Goal: Information Seeking & Learning: Learn about a topic

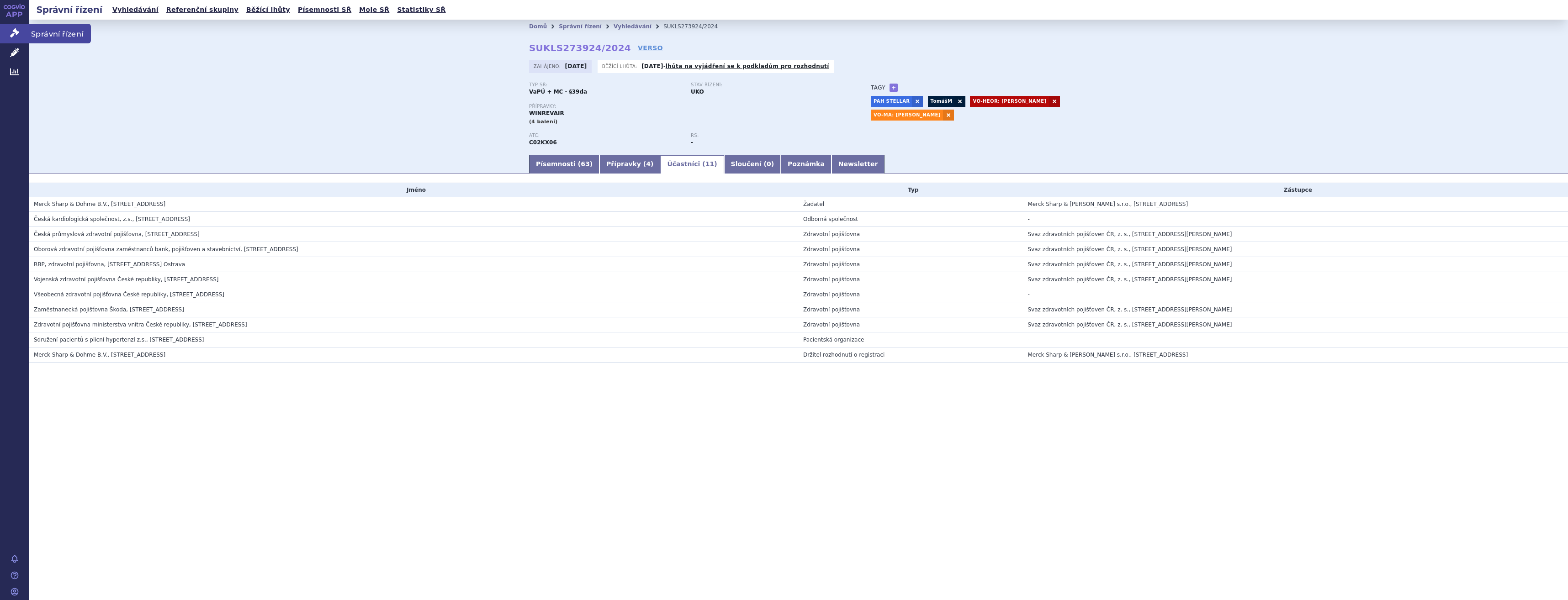
click at [6, 40] on link "Správní řízení" at bounding box center [15, 33] width 29 height 19
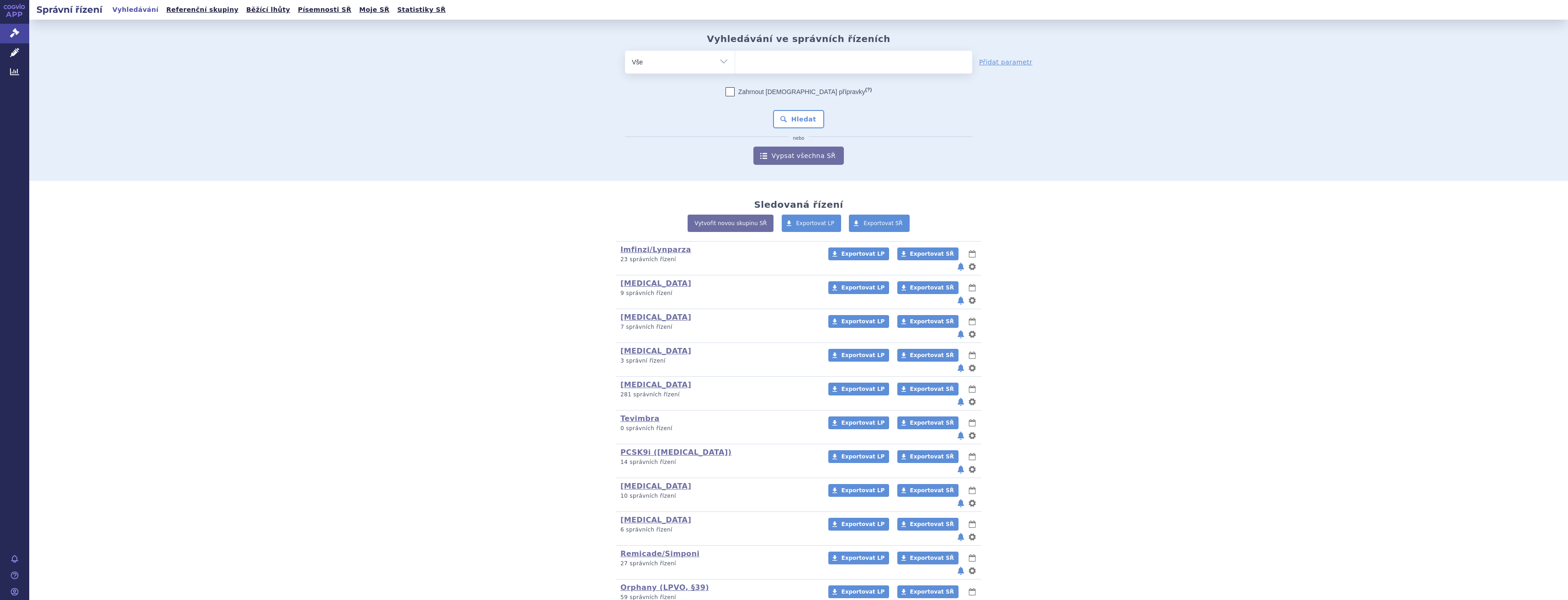
click at [830, 56] on ul at bounding box center [854, 60] width 237 height 19
click at [735, 56] on select at bounding box center [735, 62] width 1 height 23
click at [830, 56] on ul at bounding box center [854, 60] width 237 height 19
click at [735, 56] on select at bounding box center [735, 62] width 1 height 23
type input "je"
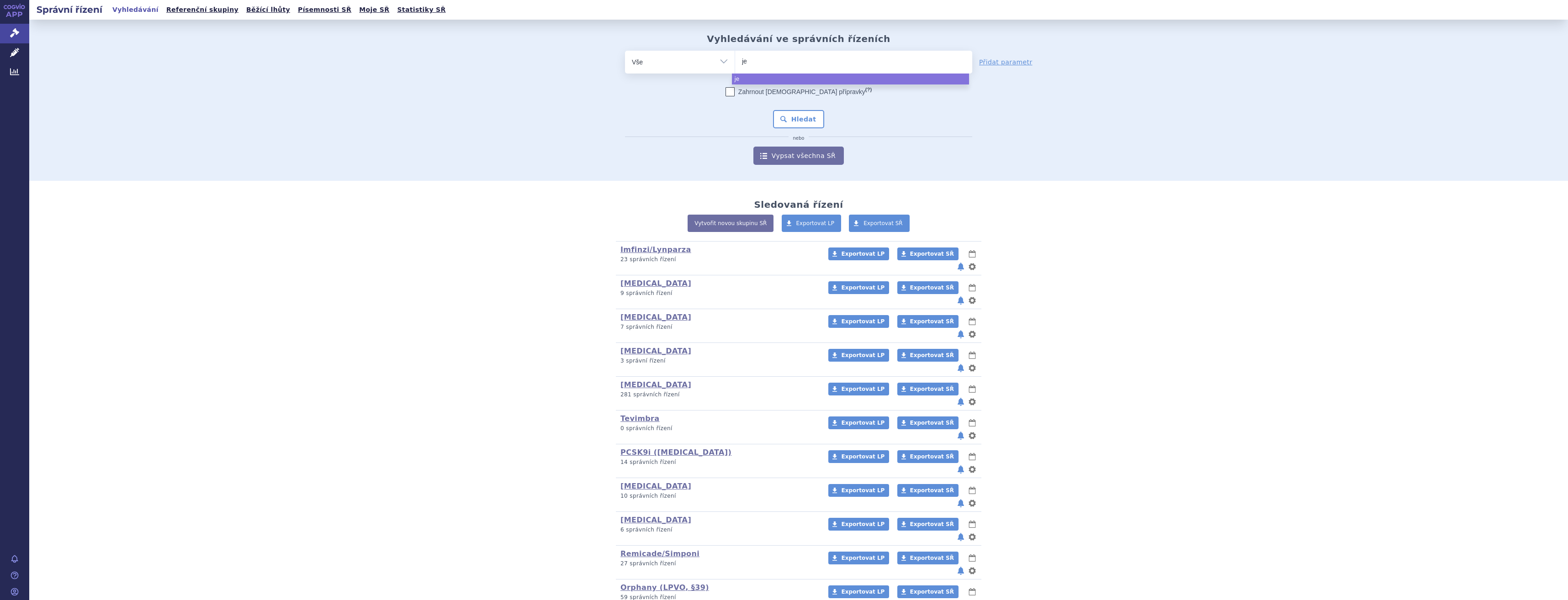
type input "jem"
type input "jempe"
type input "jemperli"
select select "jemperli"
click at [807, 118] on button "Hledat" at bounding box center [799, 119] width 52 height 18
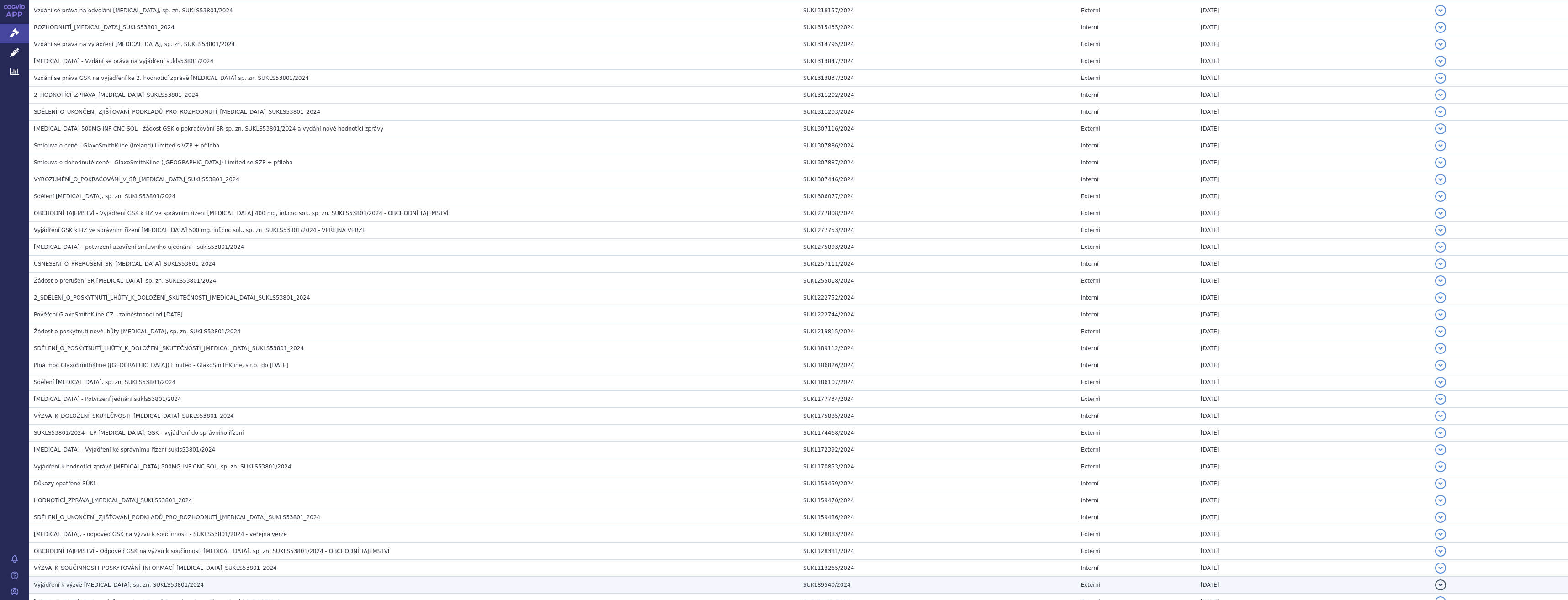
scroll to position [517, 0]
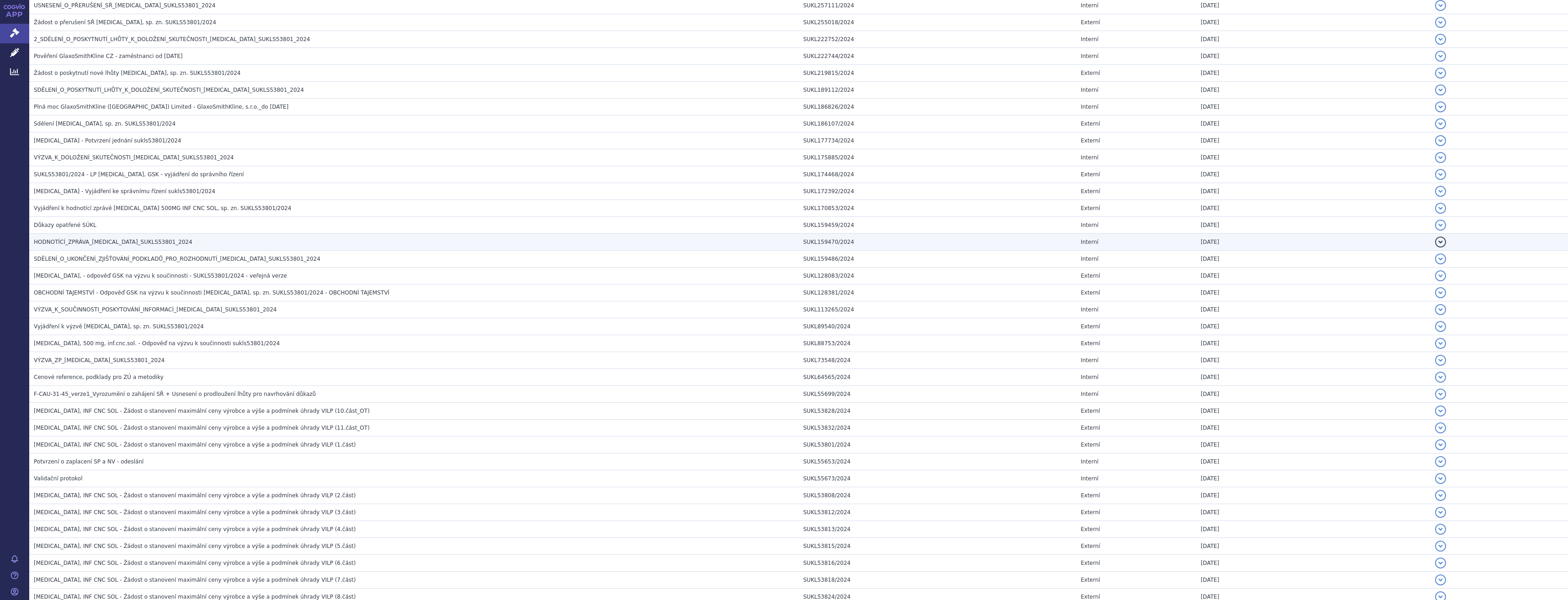
click at [99, 246] on h3 "HODNOTÍCÍ_ZPRÁVA_JEMPERLI_SUKLS53801_2024" at bounding box center [416, 242] width 765 height 9
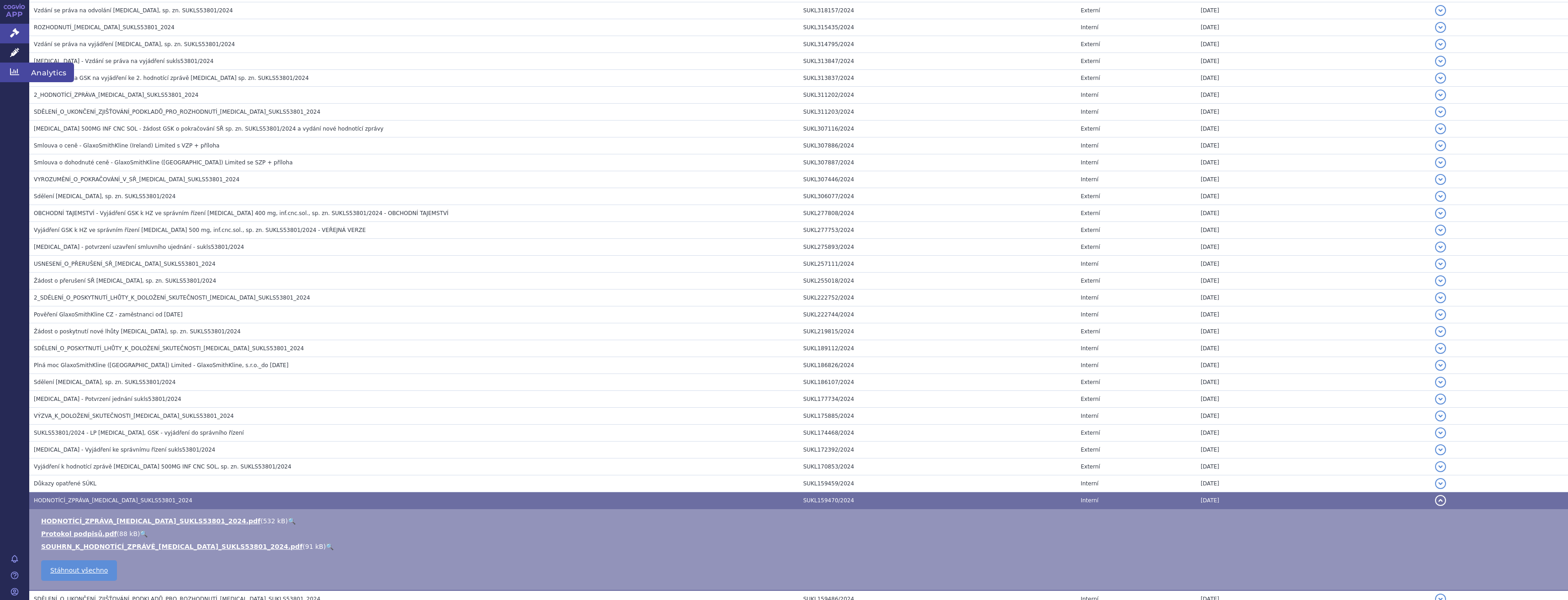
scroll to position [0, 0]
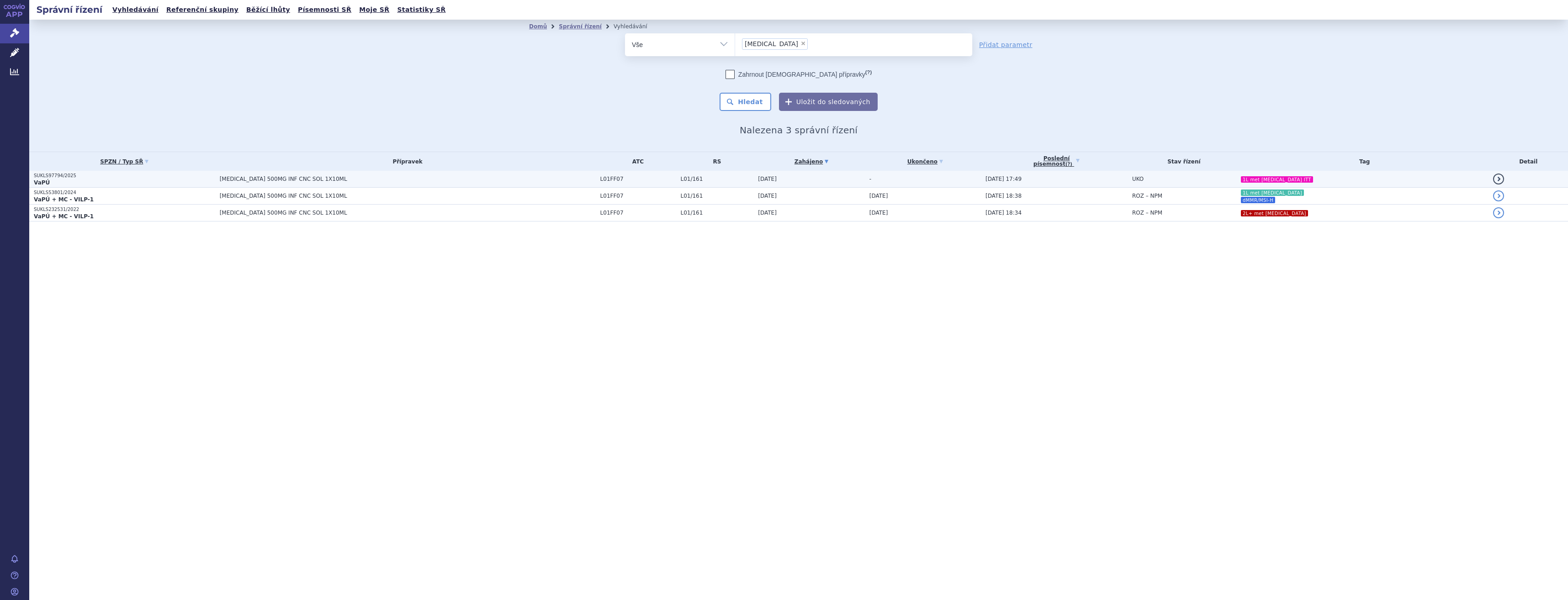
click at [758, 180] on span "18.03.2025" at bounding box center [767, 179] width 19 height 7
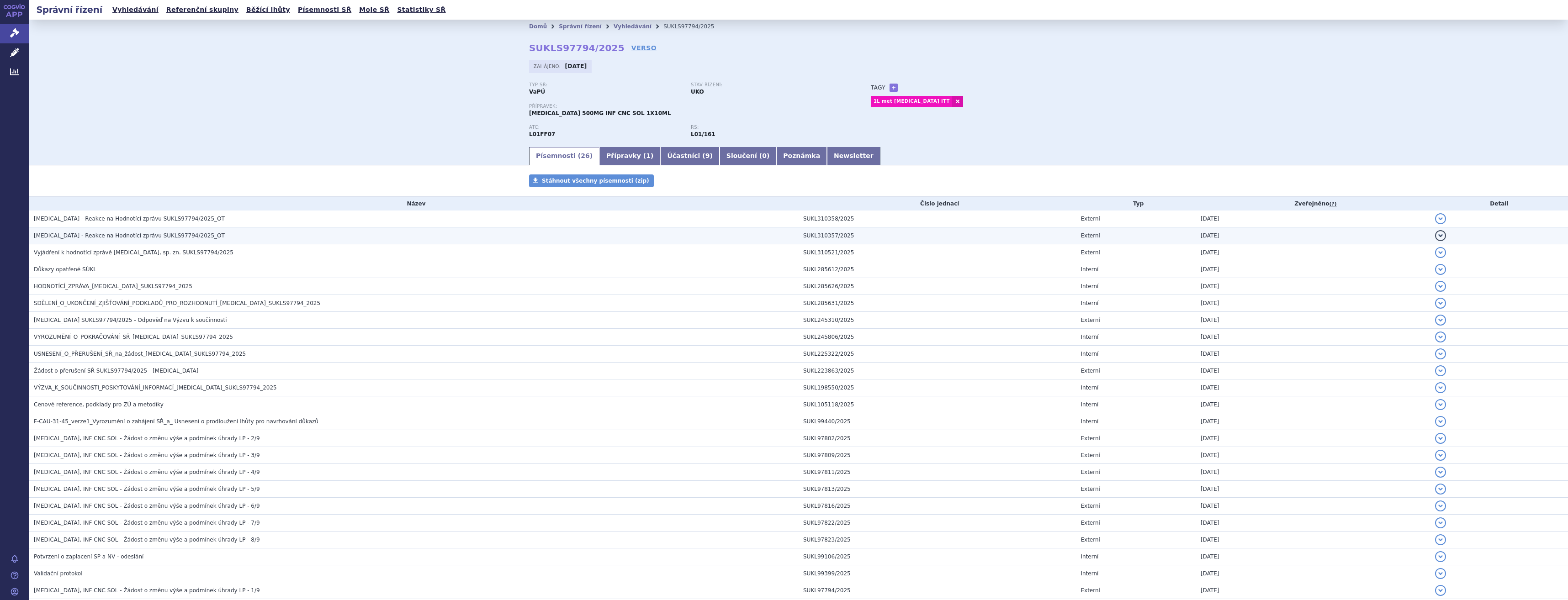
click at [180, 235] on span "Jemperli - Reakce na Hodnotící zprávu SUKLS97794/2025_OT" at bounding box center [130, 235] width 191 height 7
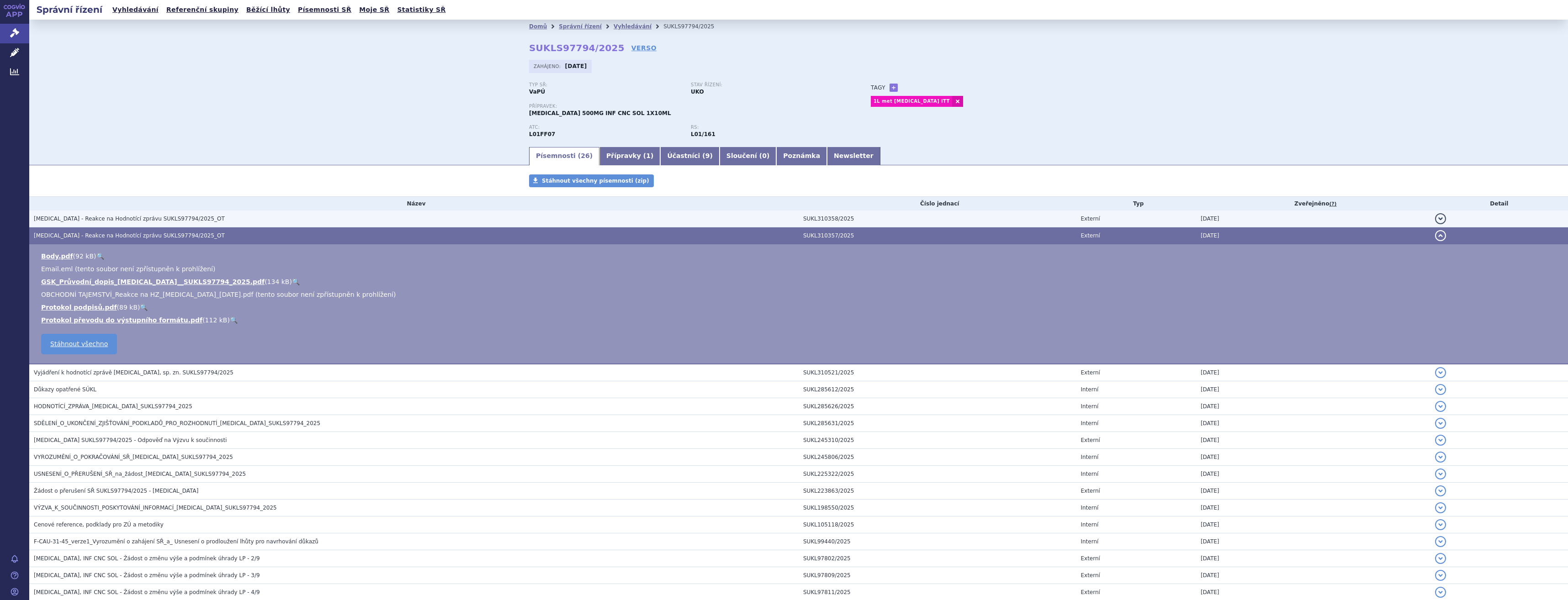
click at [149, 216] on span "Jemperli - Reakce na Hodnotící zprávu SUKLS97794/2025_OT" at bounding box center [130, 218] width 191 height 7
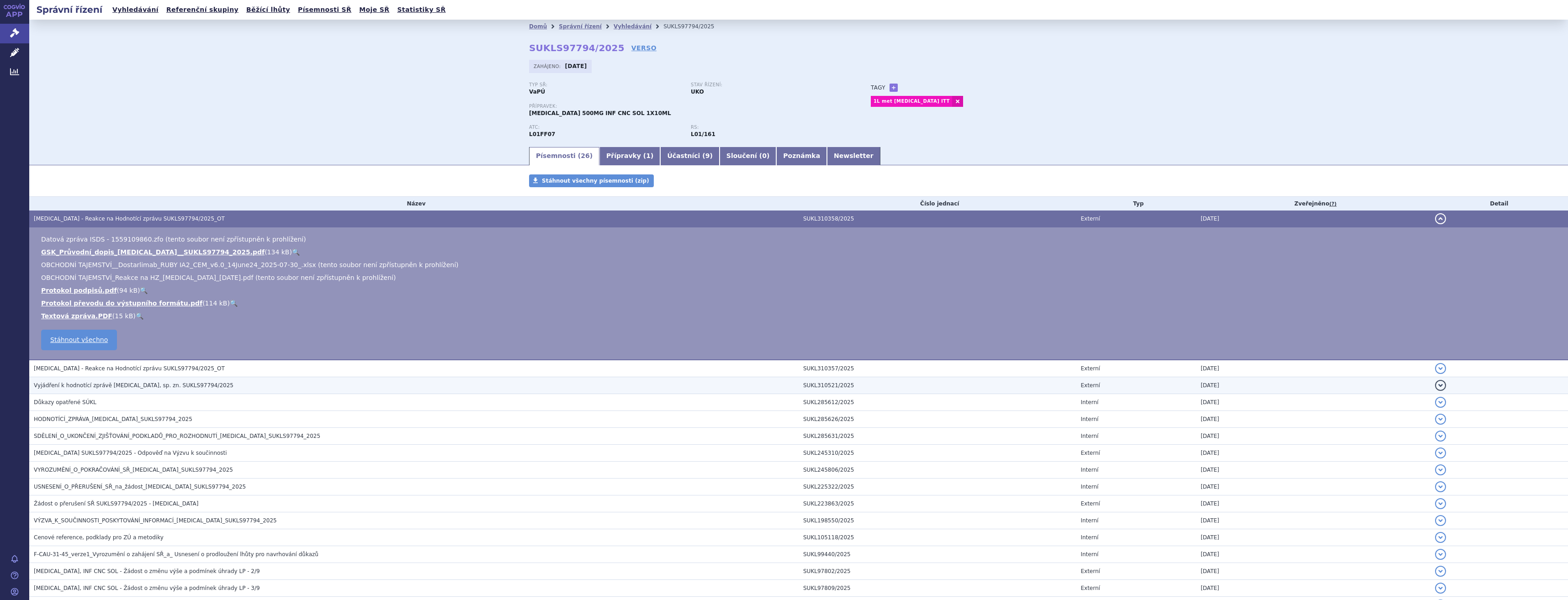
click at [187, 386] on span "Vyjádření k hodnotící zprávě JEMPERLI, sp. zn. SUKLS97794/2025" at bounding box center [134, 385] width 200 height 7
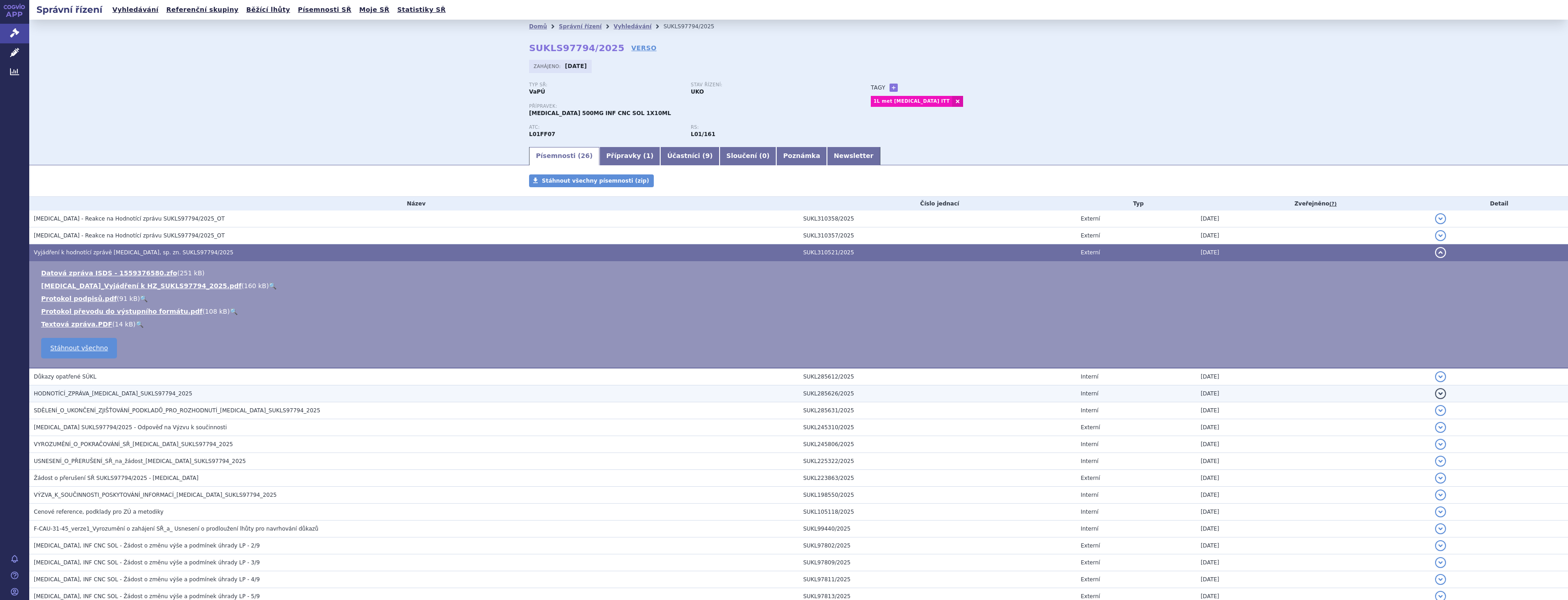
click at [131, 391] on span "HODNOTÍCÍ_ZPRÁVA_JEMPERLI_SUKLS97794_2025" at bounding box center [113, 394] width 158 height 7
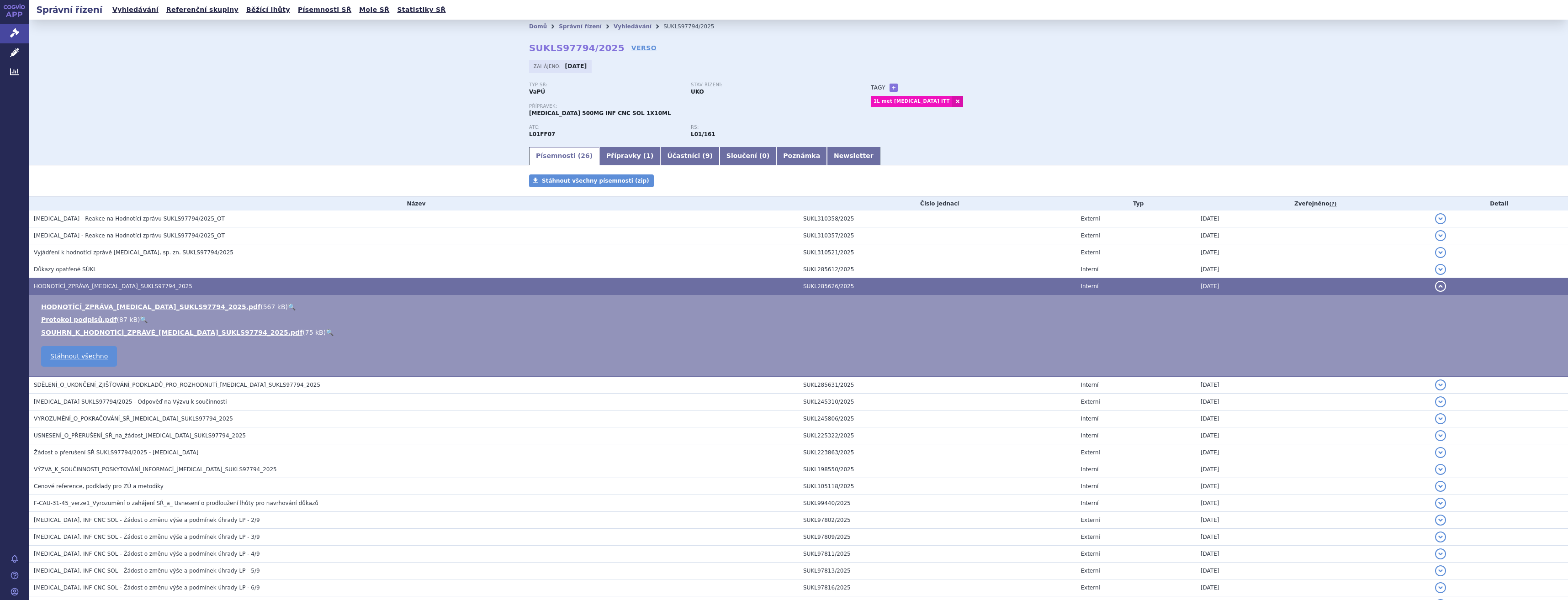
click at [288, 307] on link "🔍" at bounding box center [292, 307] width 8 height 7
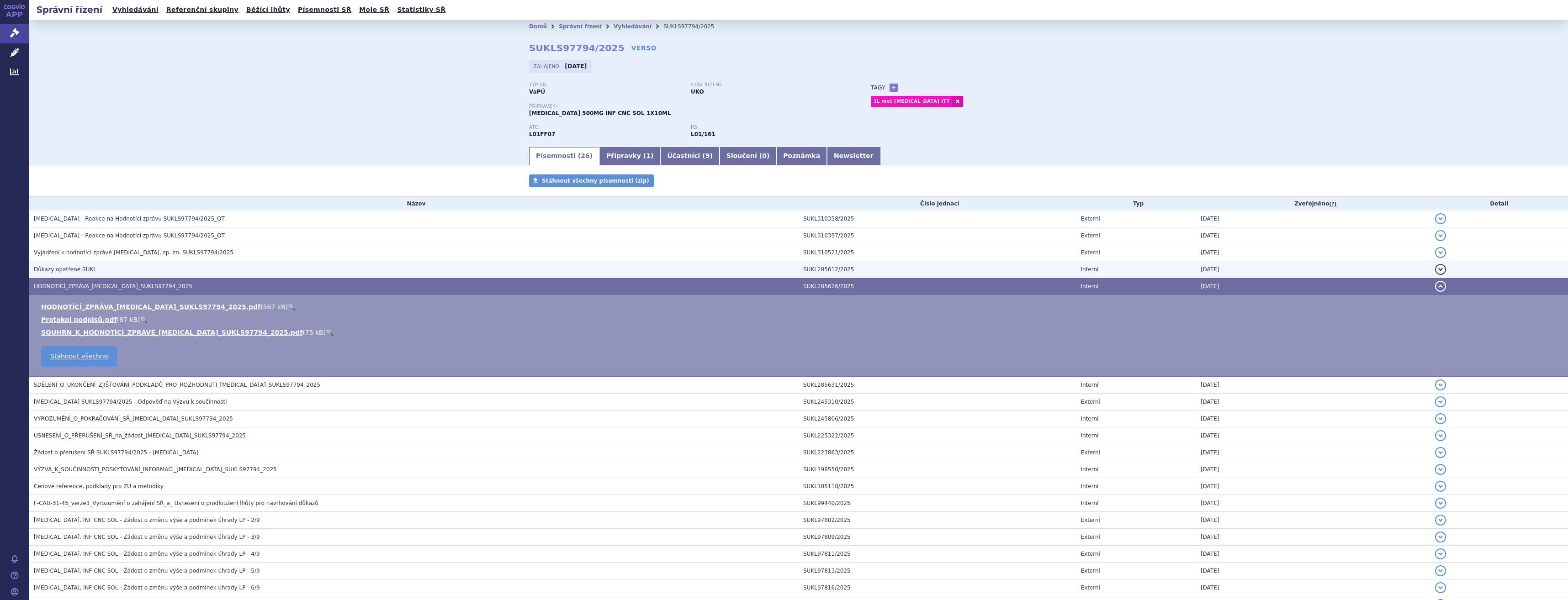
click at [185, 272] on h3 "Důkazy opatřené SÚKL" at bounding box center [416, 269] width 765 height 9
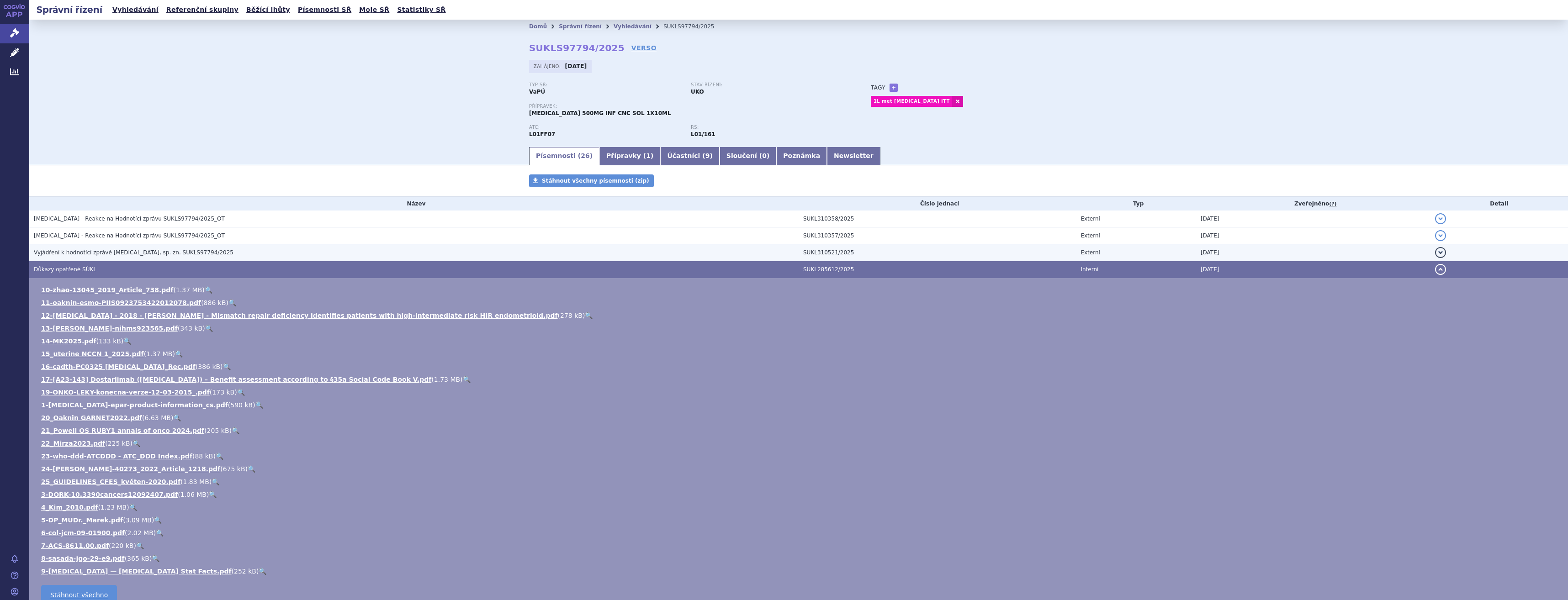
click at [191, 247] on td "Vyjádření k hodnotící zprávě JEMPERLI, sp. zn. SUKLS97794/2025" at bounding box center [414, 253] width 769 height 17
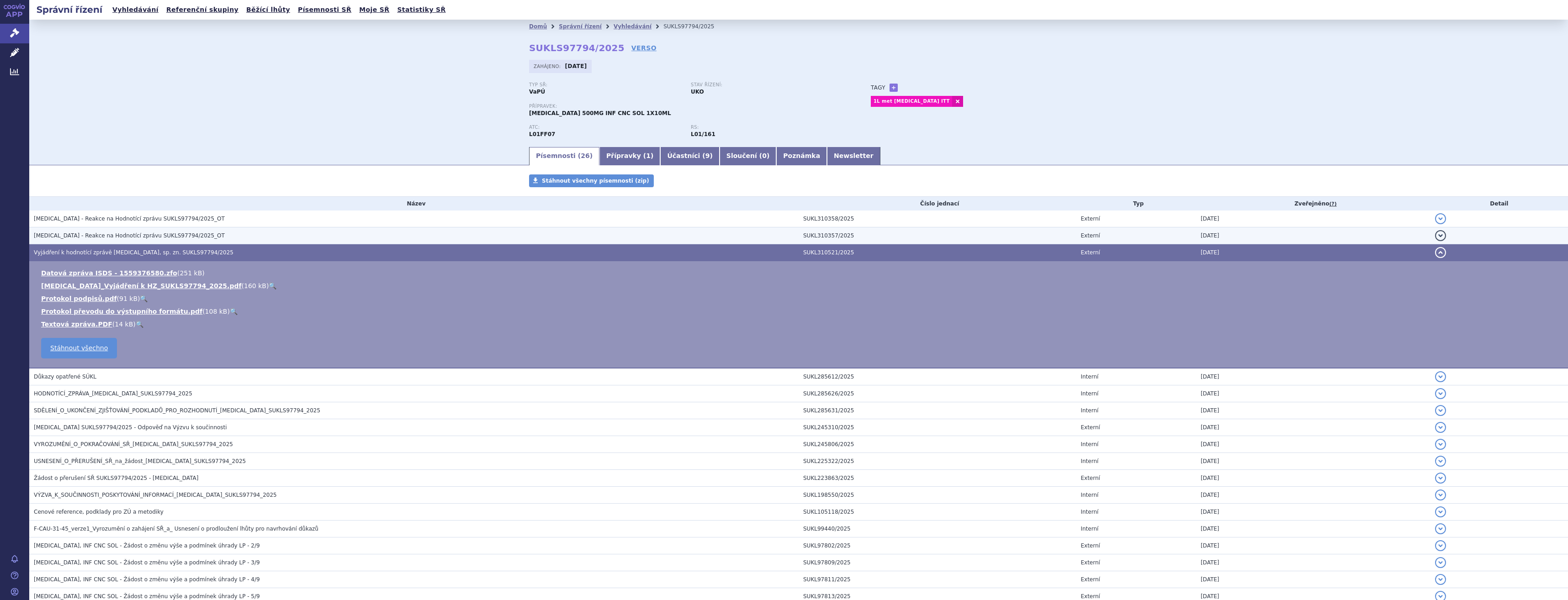
click at [191, 239] on h3 "Jemperli - Reakce na Hodnotící zprávu SUKLS97794/2025_OT" at bounding box center [416, 235] width 765 height 9
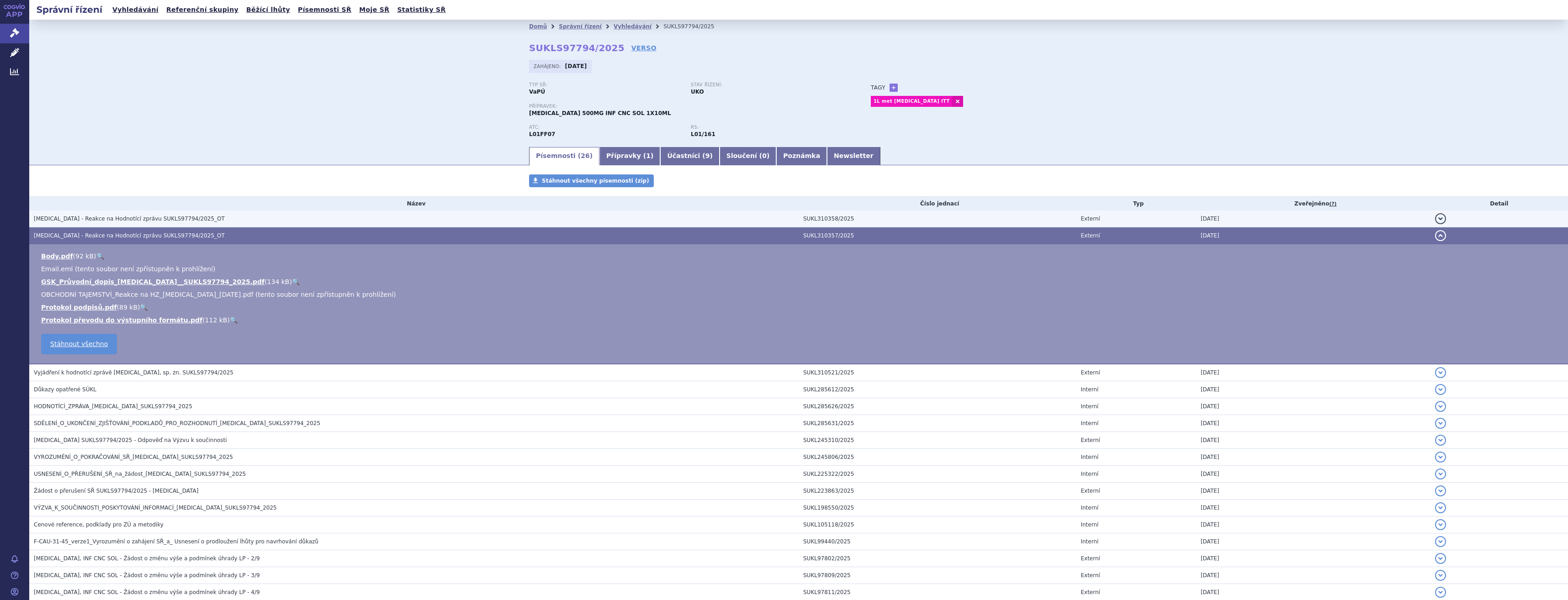
click at [191, 220] on h3 "Jemperli - Reakce na Hodnotící zprávu SUKLS97794/2025_OT" at bounding box center [416, 218] width 765 height 9
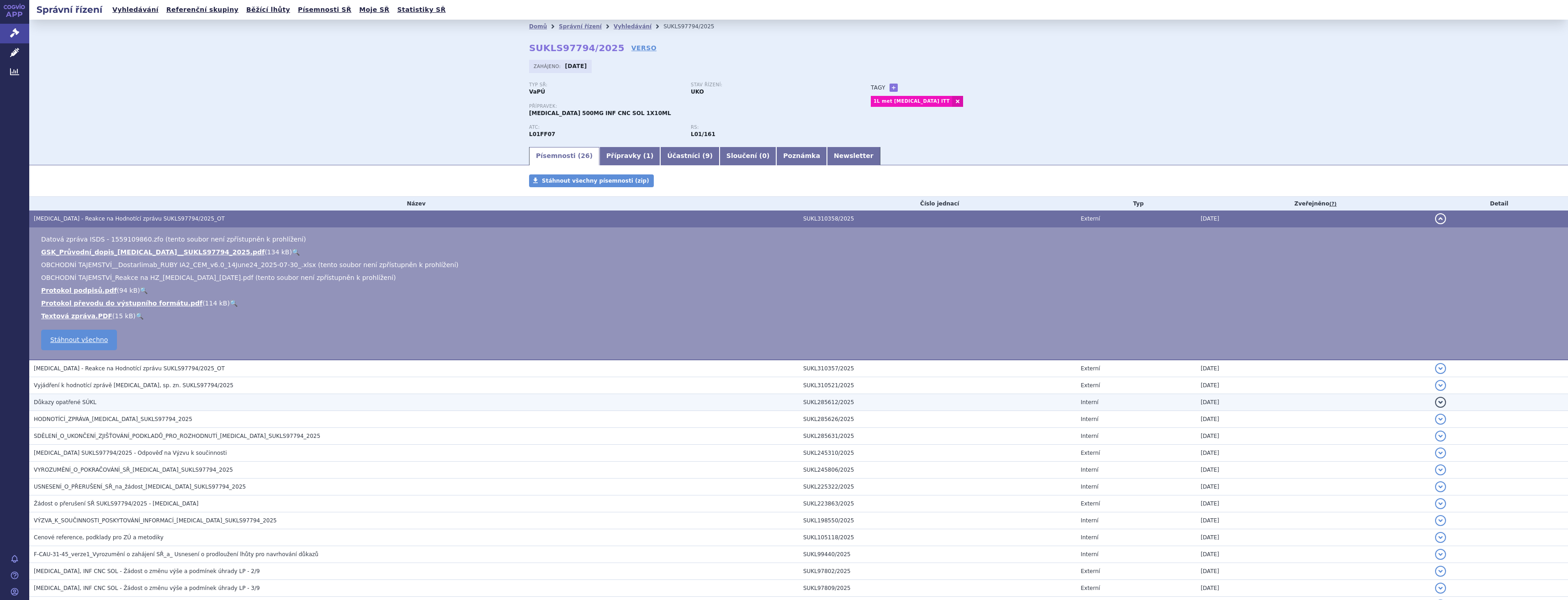
click at [162, 397] on td "Důkazy opatřené SÚKL" at bounding box center [414, 403] width 769 height 17
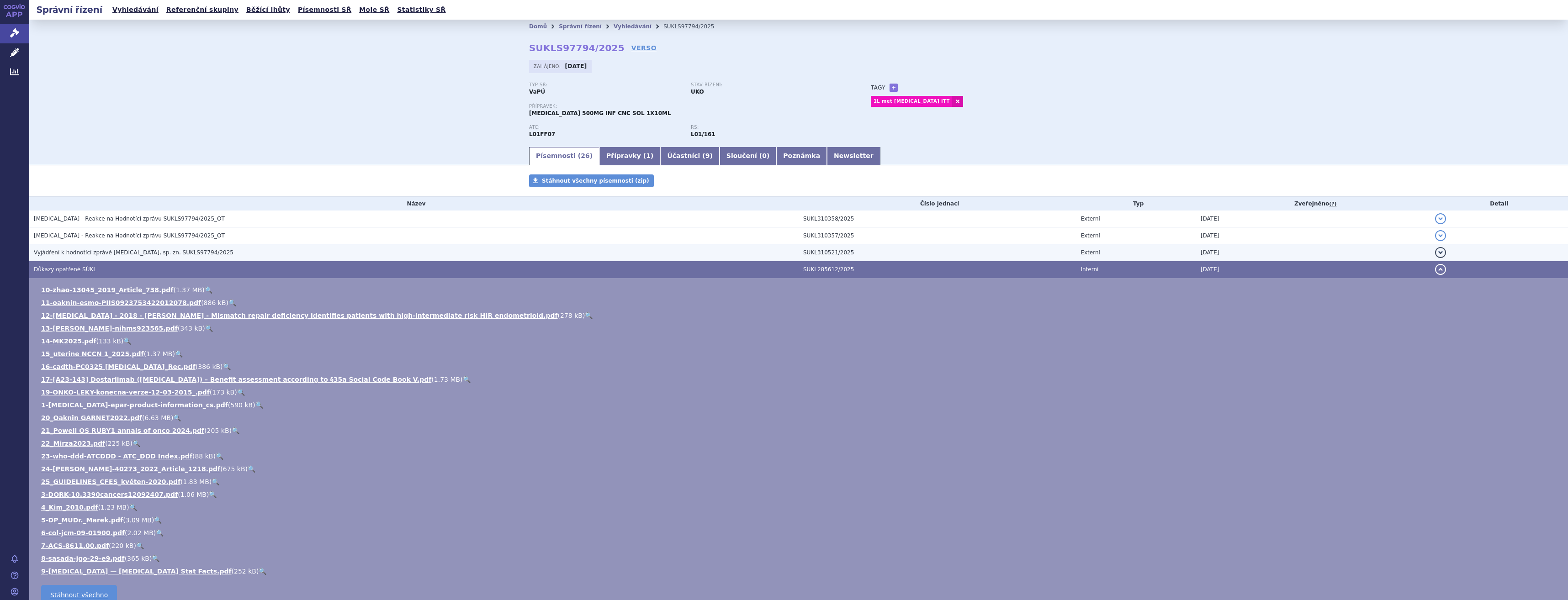
click at [124, 249] on span "Vyjádření k hodnotící zprávě JEMPERLI, sp. zn. SUKLS97794/2025" at bounding box center [134, 253] width 200 height 7
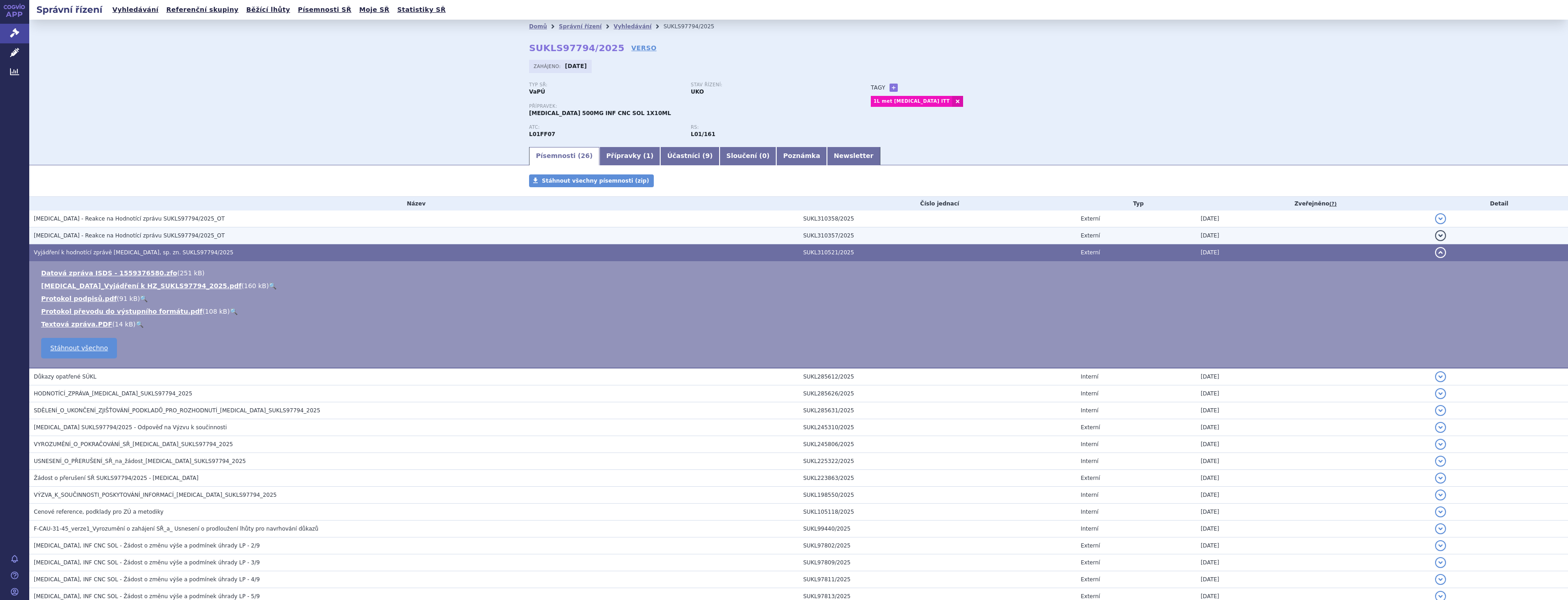
click at [126, 229] on td "Jemperli - Reakce na Hodnotící zprávu SUKLS97794/2025_OT" at bounding box center [414, 236] width 769 height 17
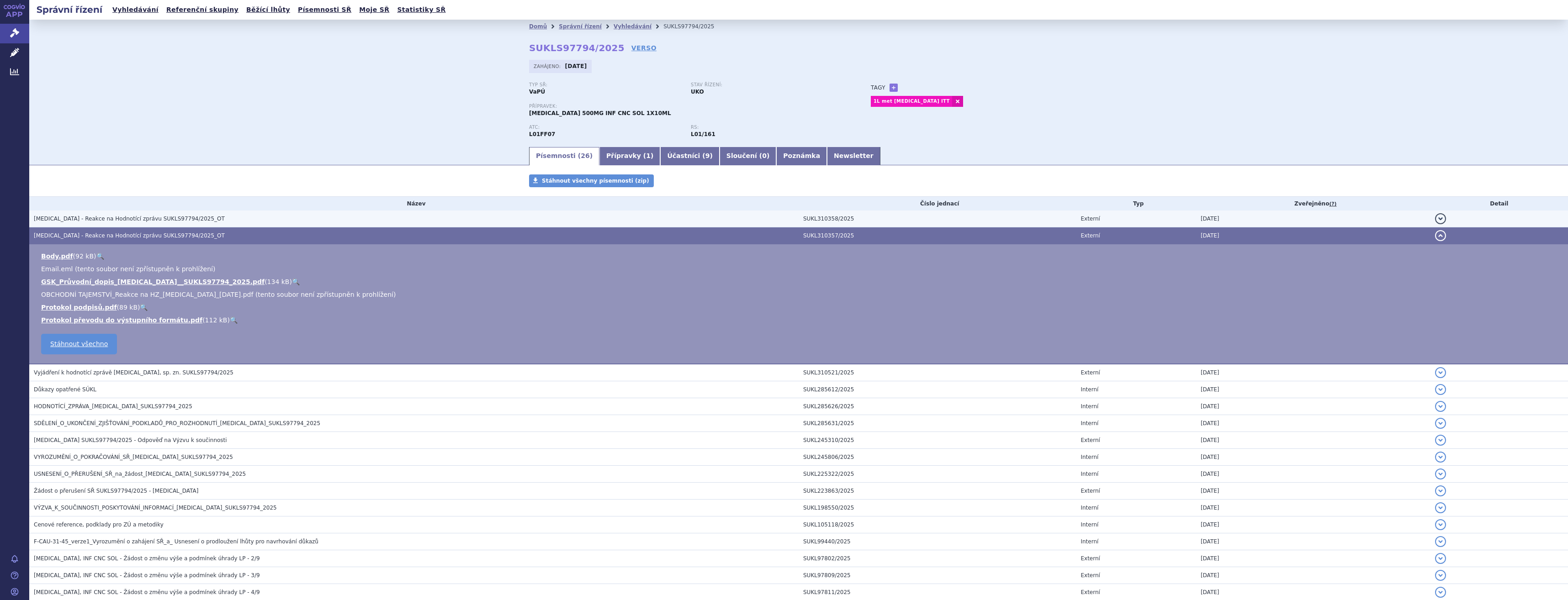
click at [125, 224] on td "Jemperli - Reakce na Hodnotící zprávu SUKLS97794/2025_OT" at bounding box center [414, 219] width 769 height 17
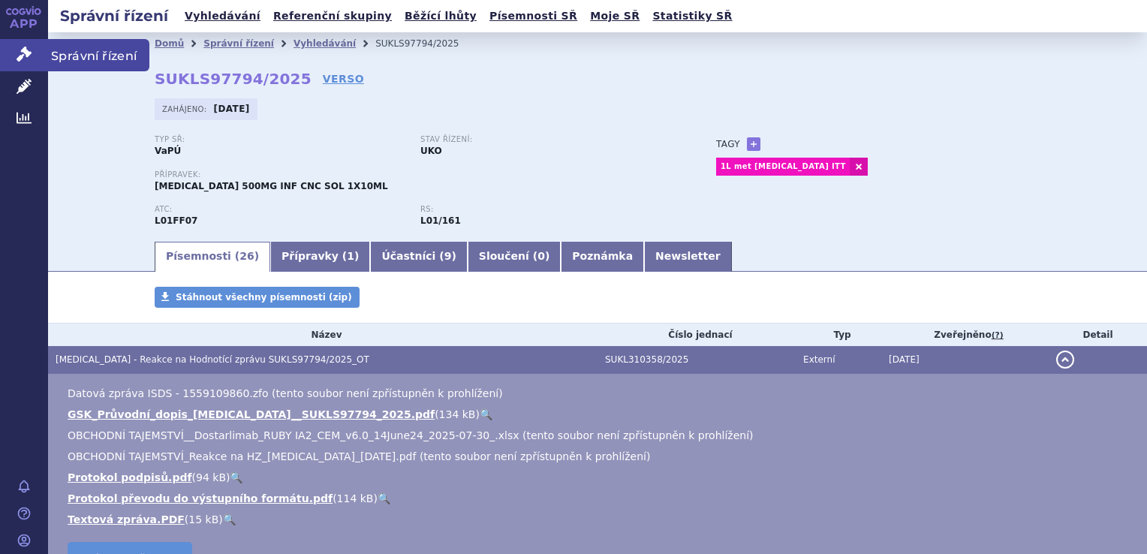
click at [25, 65] on link "Správní řízení" at bounding box center [24, 55] width 48 height 32
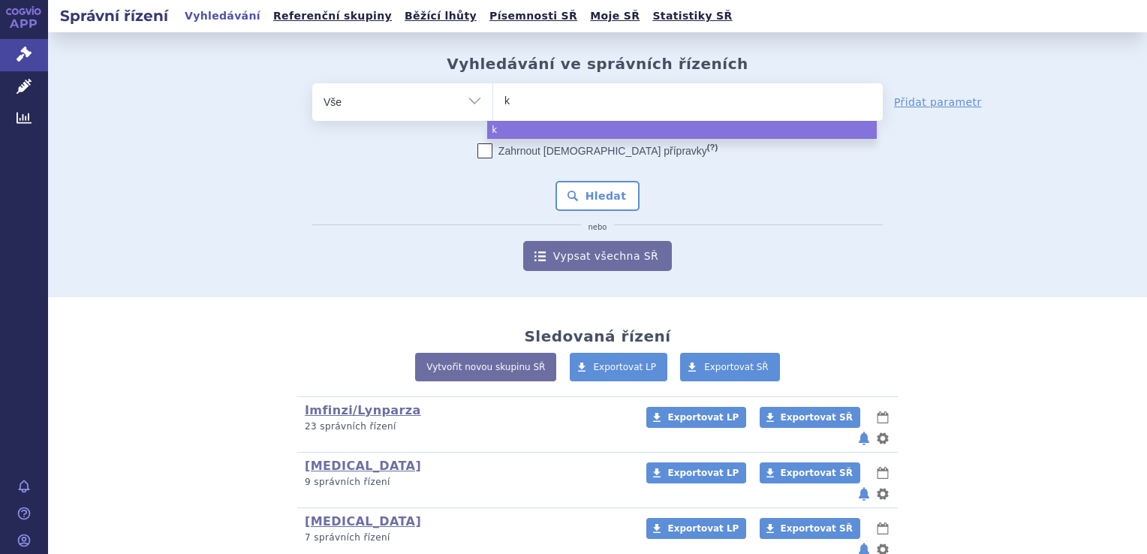
type input "ke"
type input "keyt"
type input "keytr"
type input "keytru"
type input "[MEDICAL_DATA]"
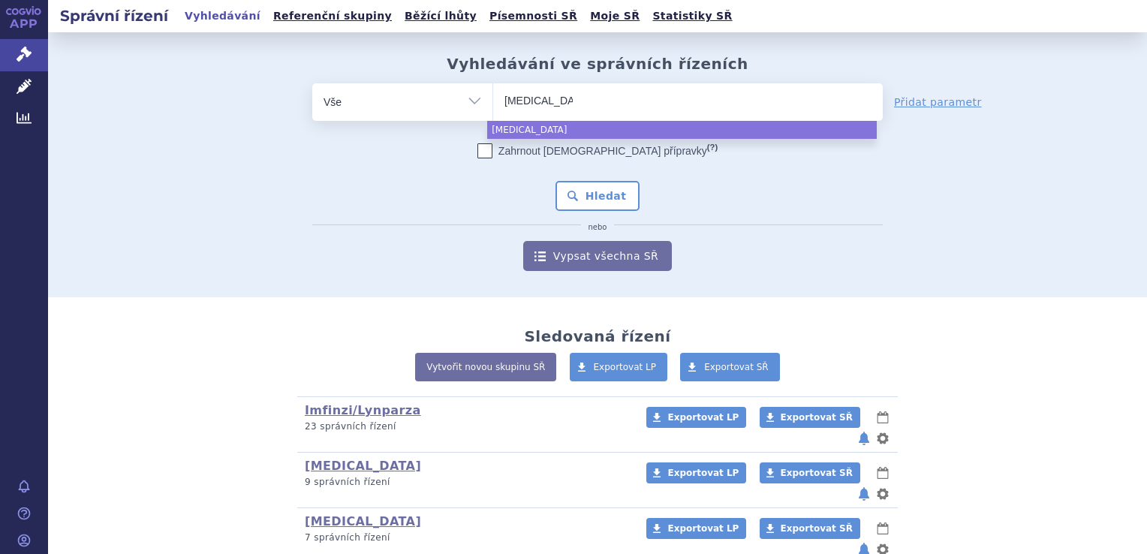
select select "[MEDICAL_DATA]"
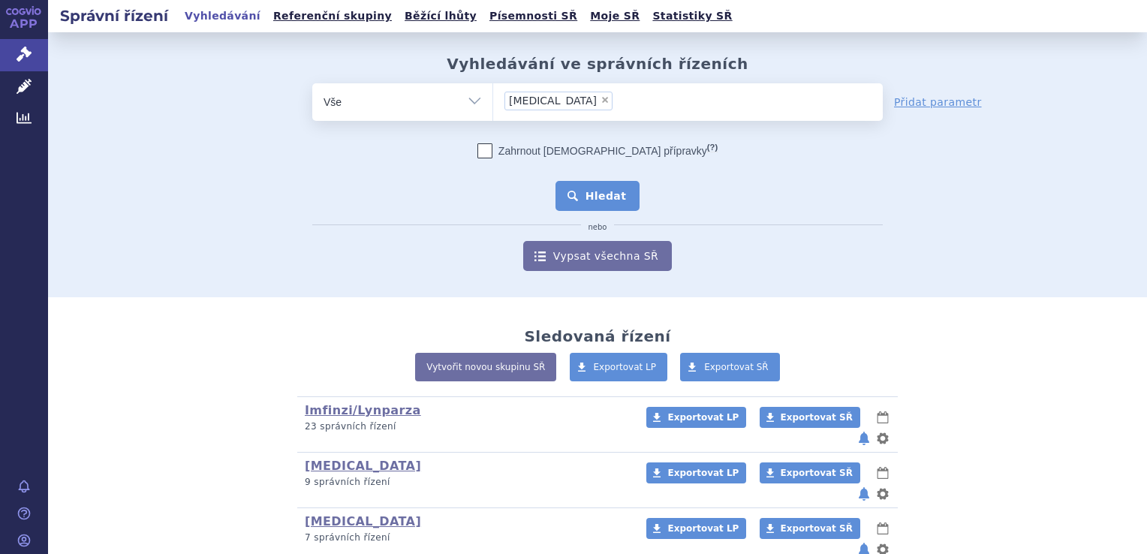
click at [594, 200] on button "Hledat" at bounding box center [597, 196] width 85 height 30
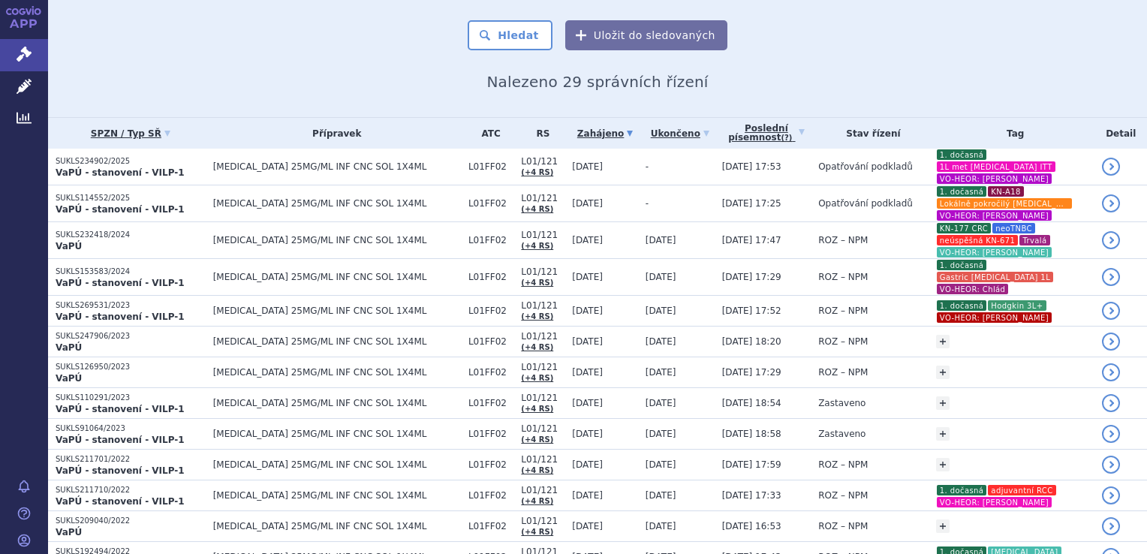
scroll to position [135, 0]
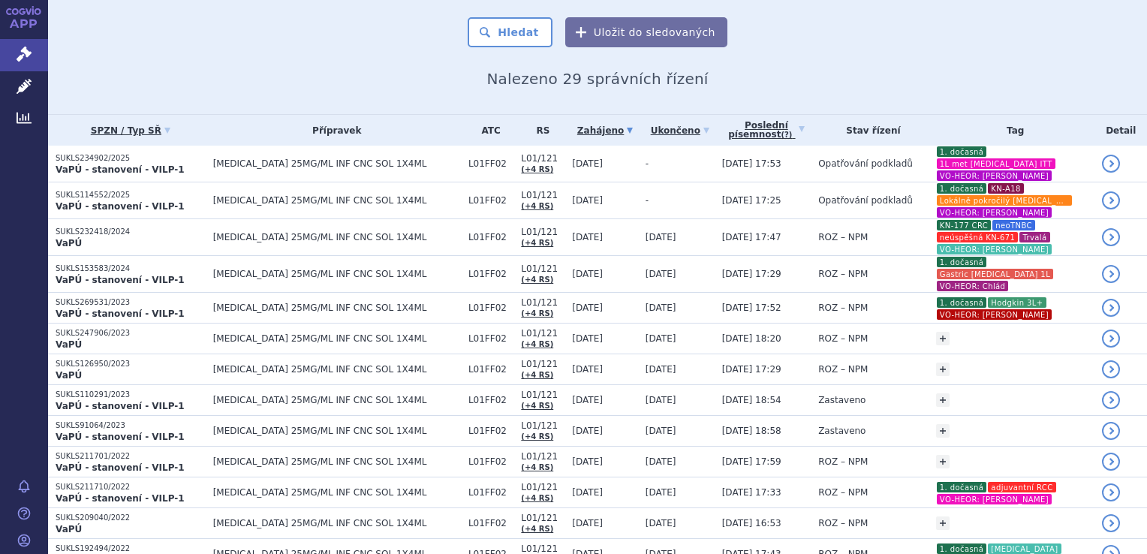
click at [50, 53] on div "Domů Správní řízení Vyhledávání Vyhledávání ve správních řízeních odstranit Vše…" at bounding box center [597, 5] width 1099 height 217
click at [26, 47] on icon at bounding box center [24, 54] width 15 height 15
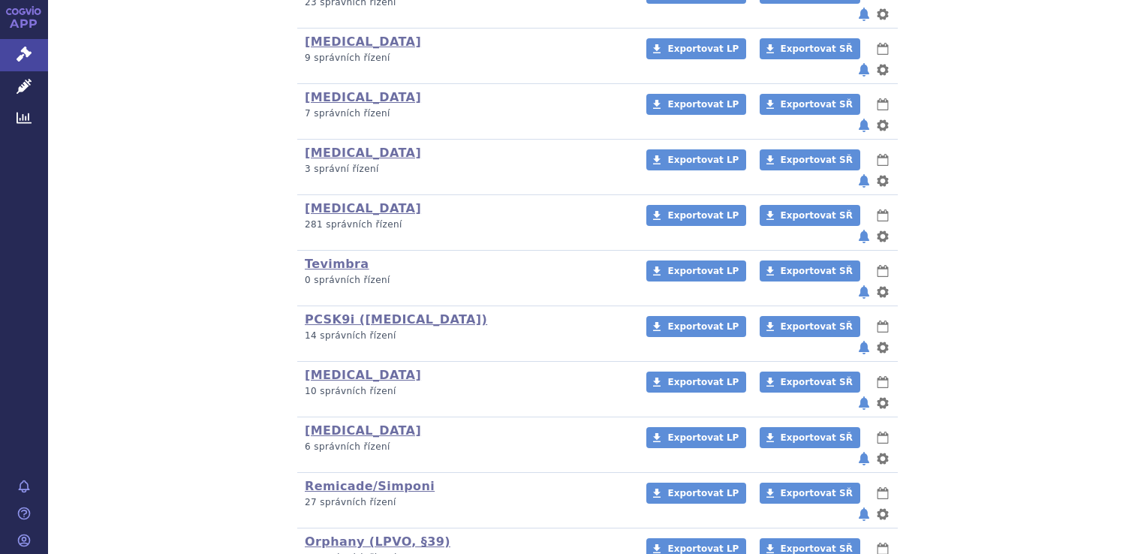
scroll to position [420, 0]
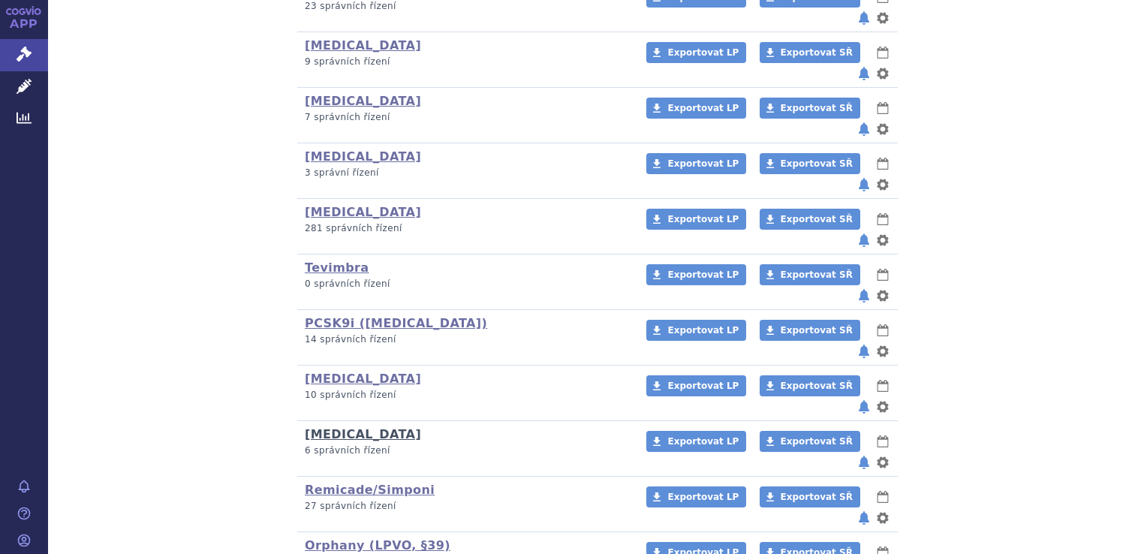
click at [356, 427] on link "[MEDICAL_DATA]" at bounding box center [363, 434] width 116 height 14
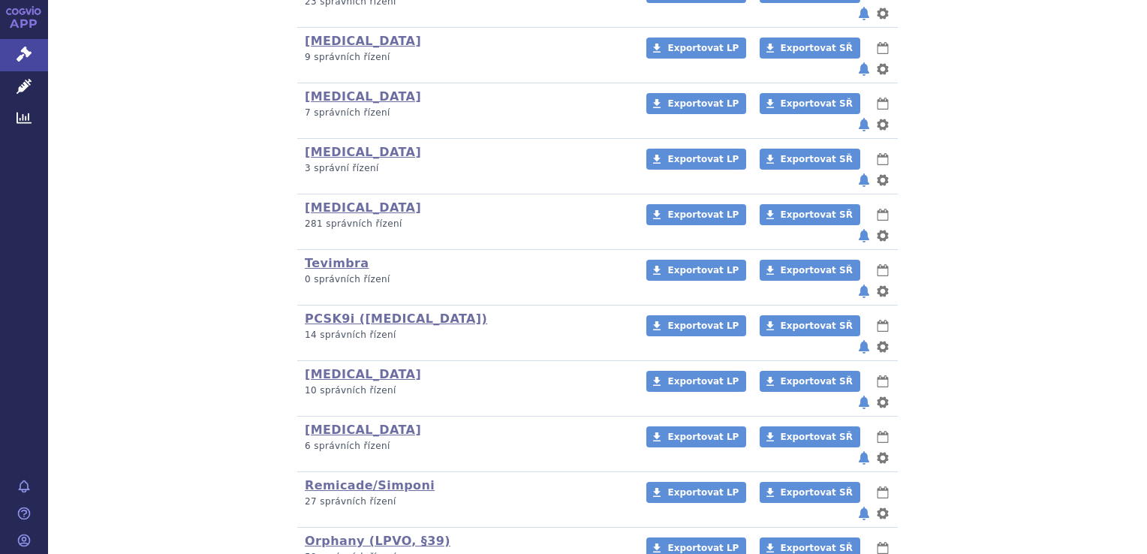
scroll to position [694, 0]
